Goal: Task Accomplishment & Management: Use online tool/utility

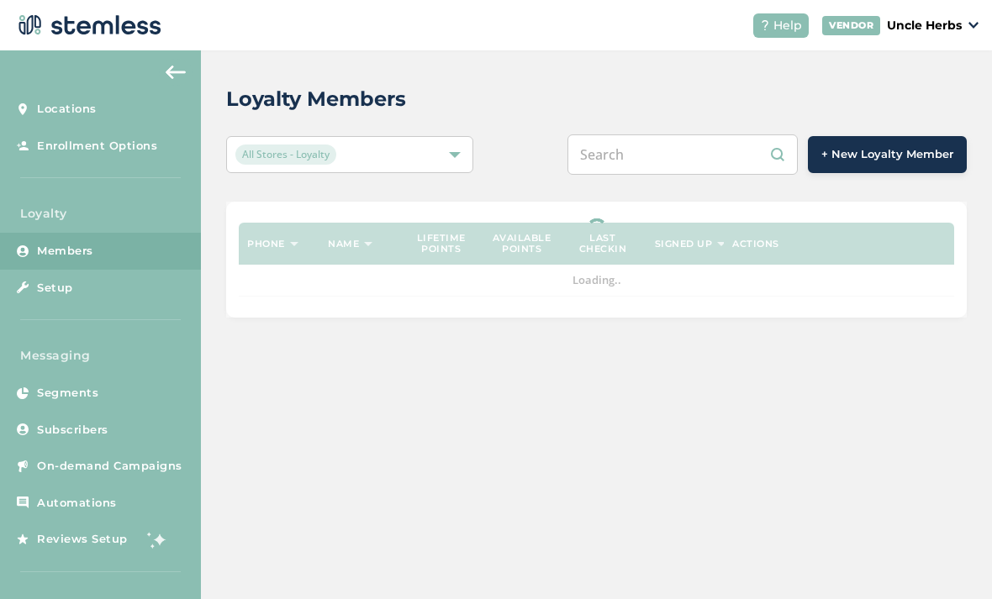
scroll to position [54, 0]
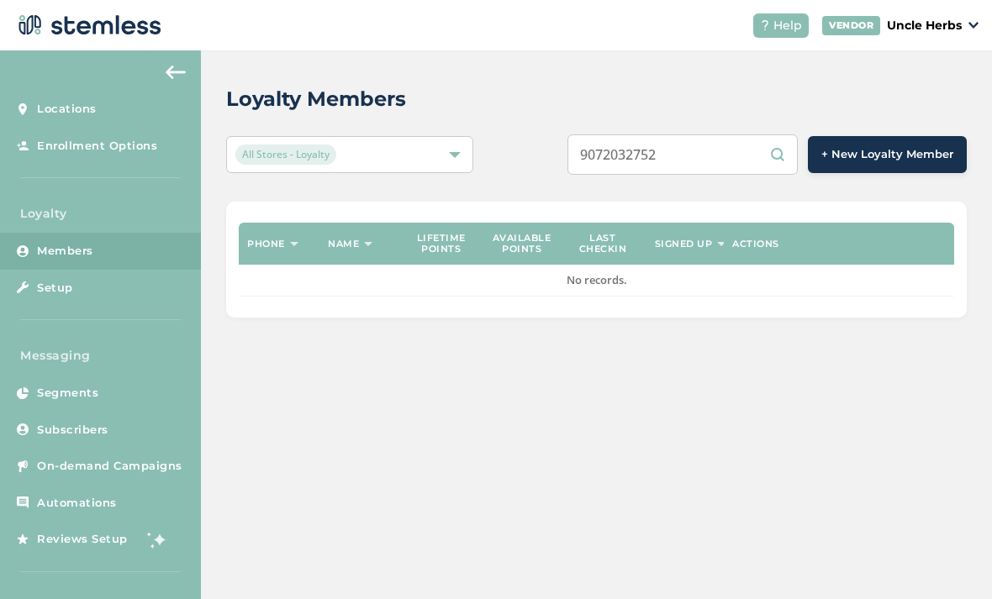
click at [720, 134] on input "9072032752" at bounding box center [682, 154] width 230 height 40
type input "9"
click at [686, 134] on input "text" at bounding box center [682, 154] width 230 height 40
click at [691, 134] on input "text" at bounding box center [682, 154] width 230 height 40
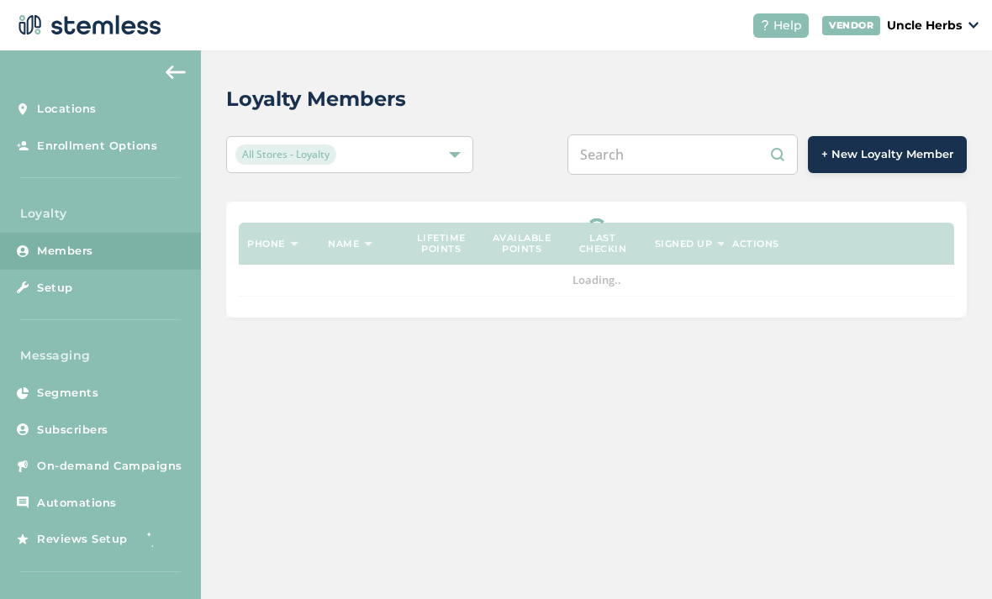
paste input "9072032752"
type input "9072032752"
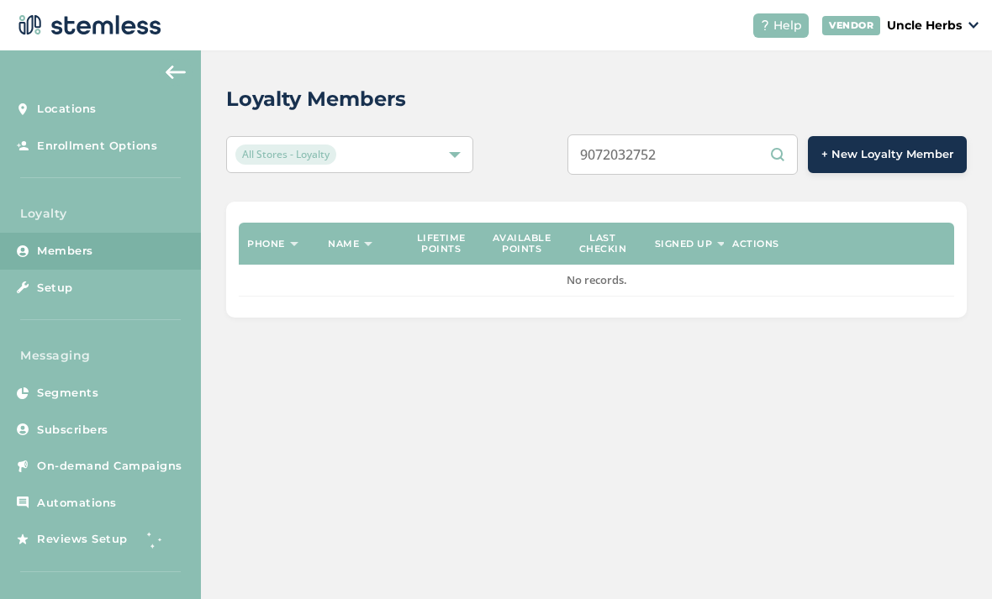
scroll to position [0, 0]
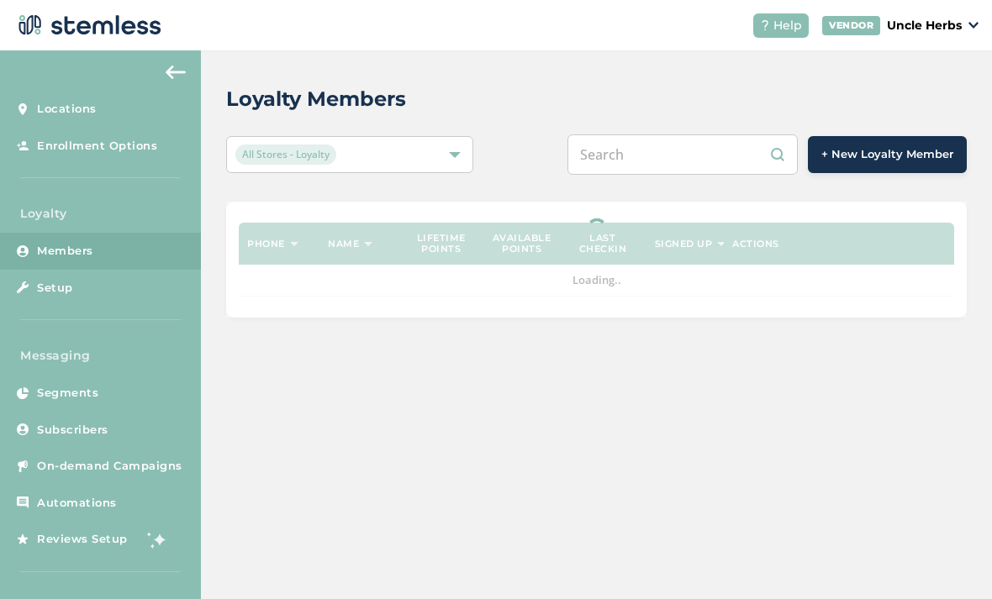
click at [712, 154] on input "text" at bounding box center [682, 154] width 230 height 40
click at [706, 140] on input "text" at bounding box center [682, 154] width 230 height 40
click at [704, 140] on input "text" at bounding box center [682, 154] width 230 height 40
paste input "9072032752"
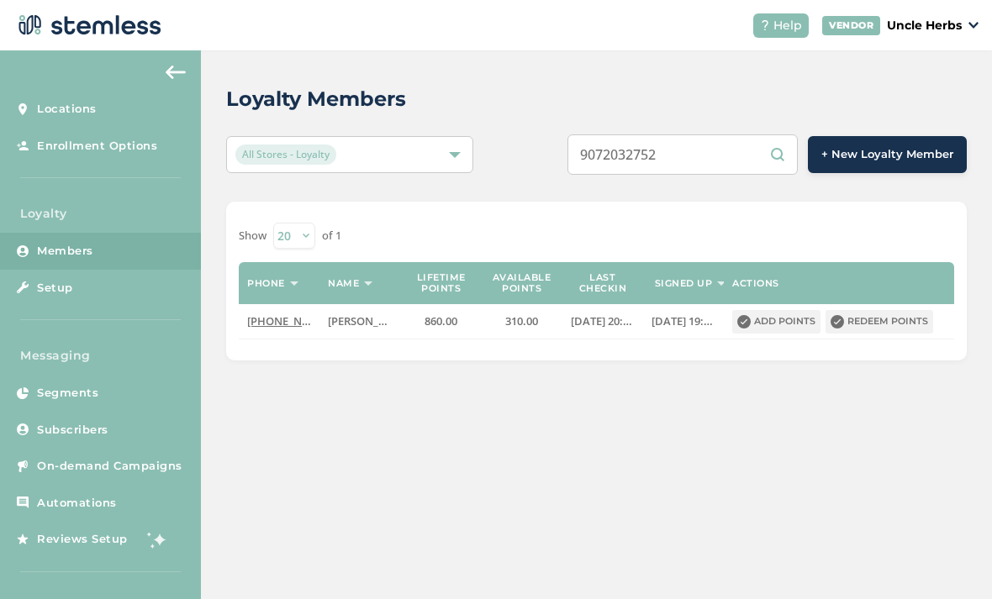
type input "9072032752"
click at [904, 329] on button "Redeem points" at bounding box center [879, 322] width 108 height 24
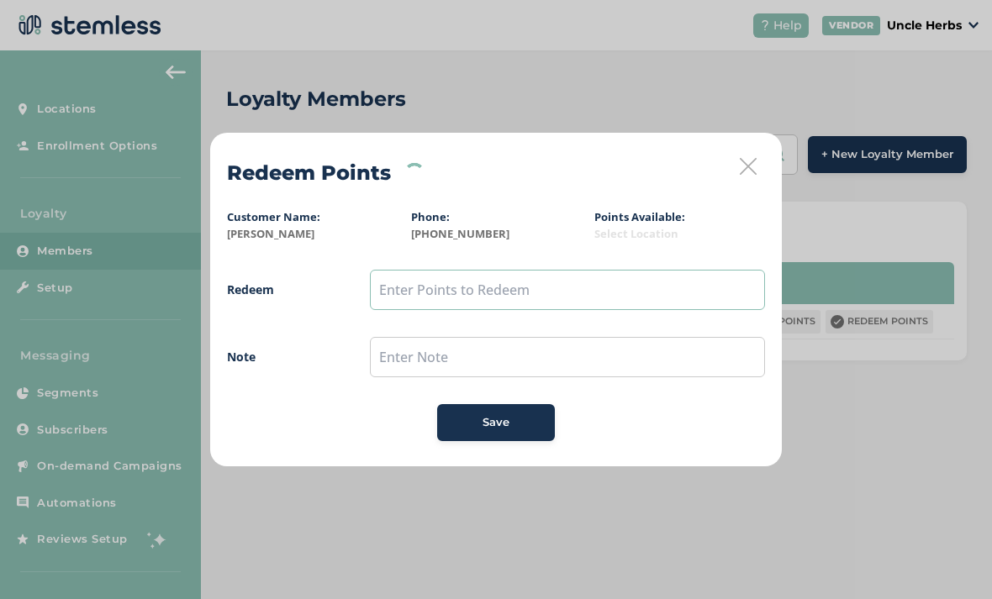
click at [583, 294] on input "text" at bounding box center [567, 290] width 395 height 40
type input "300"
click at [512, 414] on button "Save" at bounding box center [496, 422] width 118 height 37
